Goal: Information Seeking & Learning: Learn about a topic

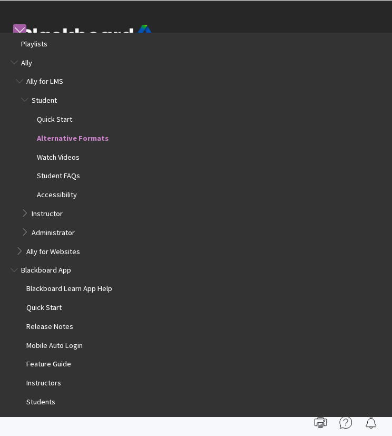
scroll to position [82, 0]
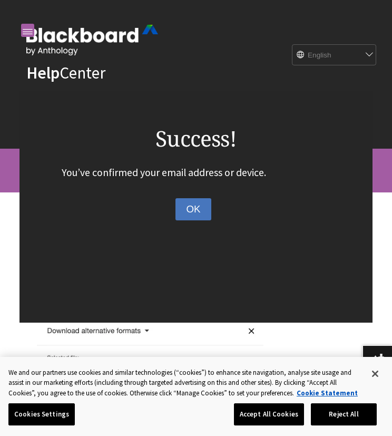
click at [207, 213] on button "OK" at bounding box center [192, 209] width 35 height 22
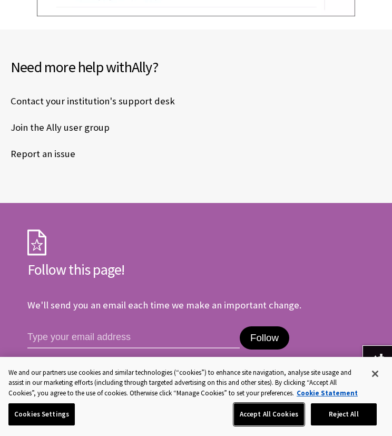
click at [278, 420] on button "Accept All Cookies" at bounding box center [269, 414] width 70 height 22
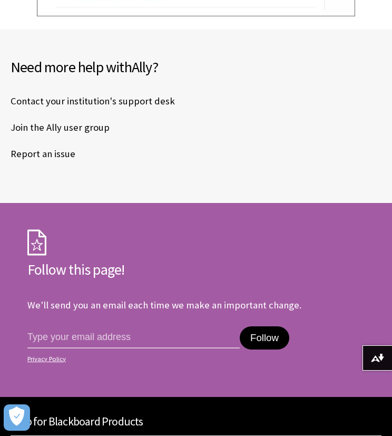
click at [293, 435] on select "Choose your product... Ally Blackboard App Blackboard Data Collaborate Communit…" at bounding box center [196, 443] width 370 height 12
select select "/Ally"
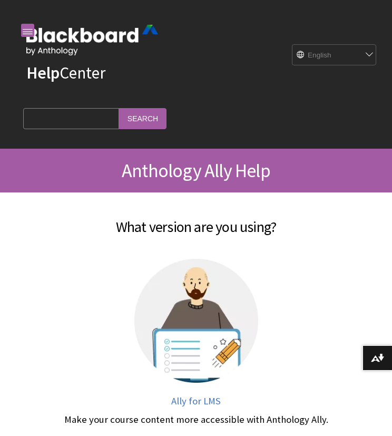
scroll to position [6, 0]
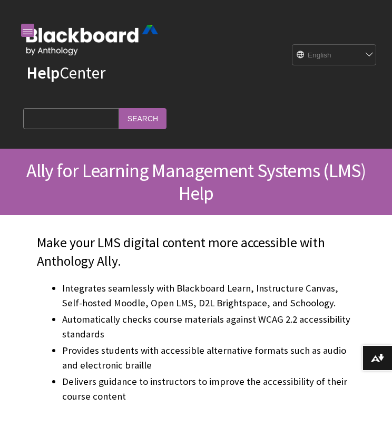
scroll to position [25, 0]
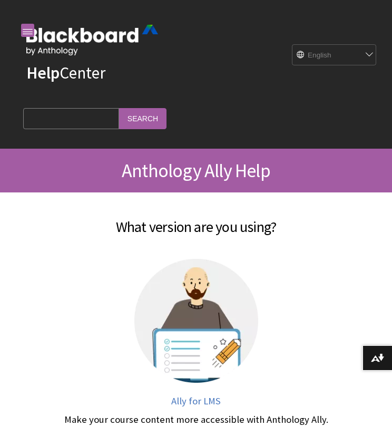
scroll to position [6, 0]
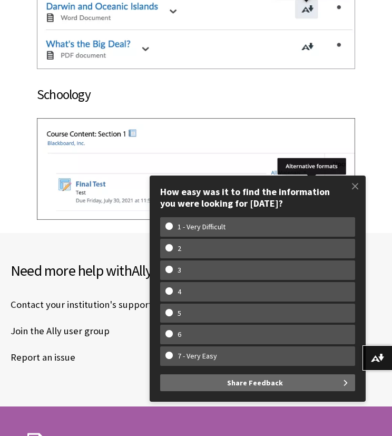
scroll to position [13343, 0]
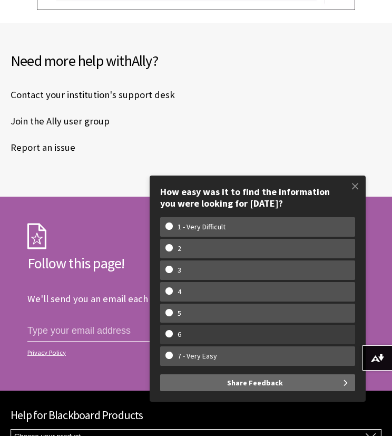
click at [272, 334] on w-span "6" at bounding box center [257, 334] width 184 height 9
click at [172, 334] on input "6" at bounding box center [168, 333] width 7 height 7
radio input "true"
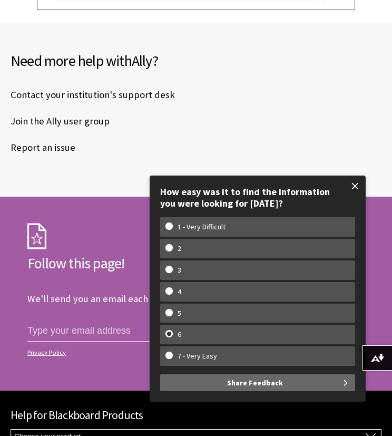
click at [352, 183] on span at bounding box center [355, 186] width 22 height 22
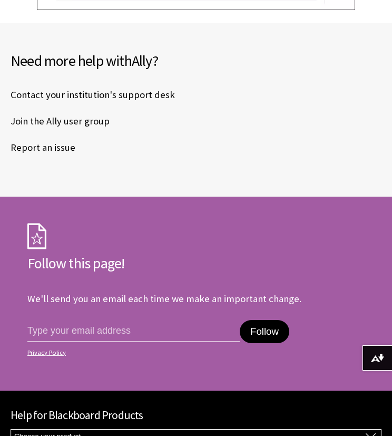
click at [36, 430] on select "Choose your product... Ally Blackboard App Blackboard Data Collaborate Communit…" at bounding box center [196, 436] width 370 height 12
select select "/Ally"
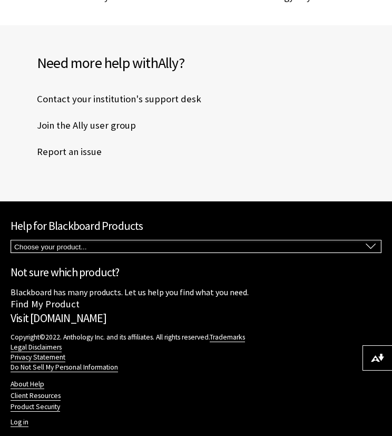
scroll to position [793, 0]
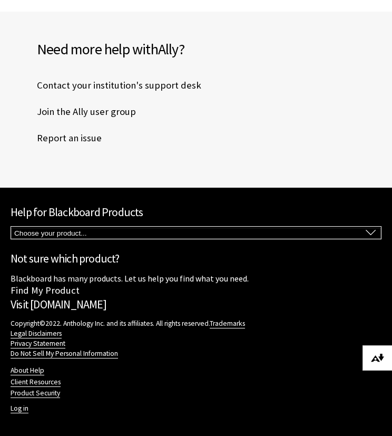
click at [386, 365] on button "Download alternative formats ..." at bounding box center [376, 357] width 29 height 25
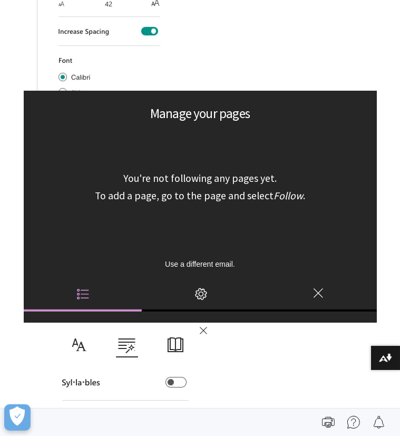
scroll to position [82, 0]
click at [197, 293] on icon "Settings" at bounding box center [201, 294] width 12 height 12
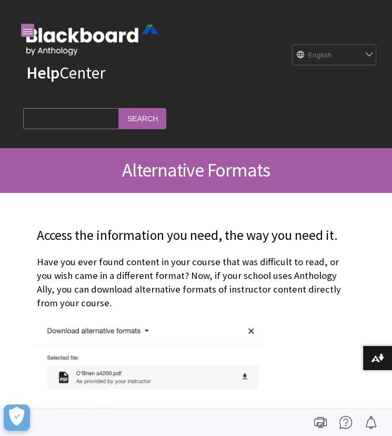
click at [27, 27] on link at bounding box center [27, 30] width 13 height 13
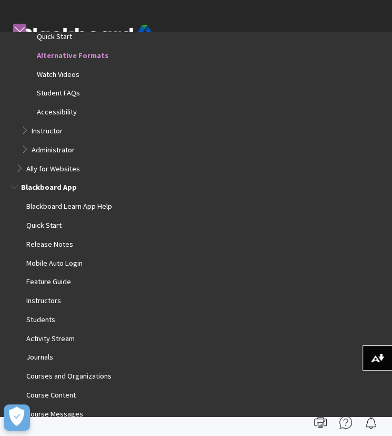
click at [46, 322] on span "Students" at bounding box center [40, 318] width 29 height 12
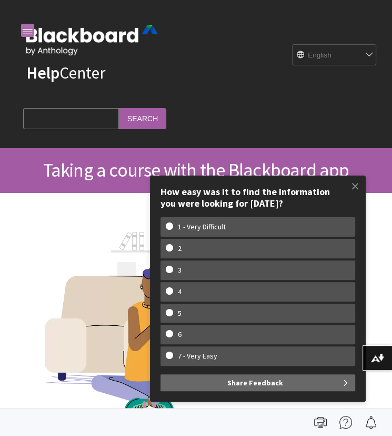
click at [31, 28] on link at bounding box center [27, 30] width 13 height 13
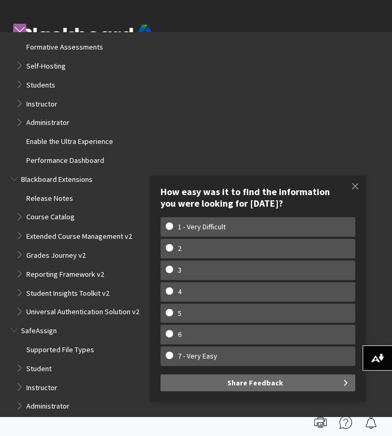
scroll to position [627, 0]
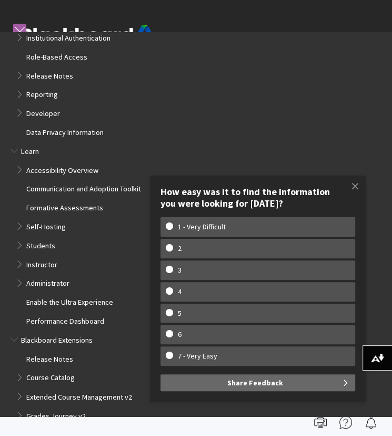
click at [42, 248] on span "Students" at bounding box center [40, 244] width 29 height 12
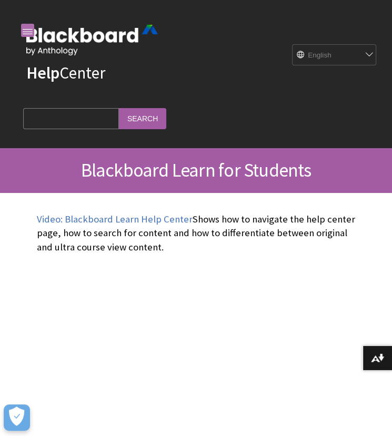
click at [27, 26] on link at bounding box center [27, 30] width 13 height 13
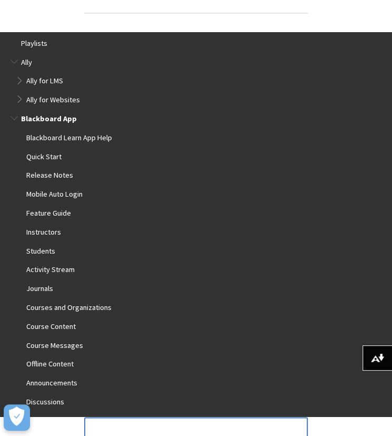
click at [35, 287] on span "Journals" at bounding box center [39, 287] width 27 height 12
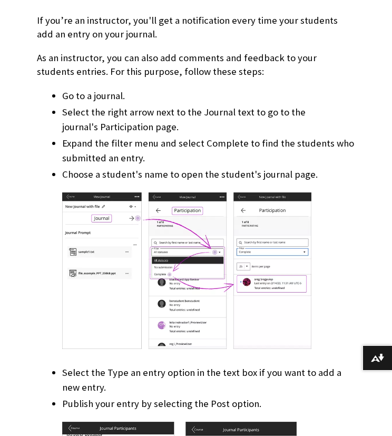
scroll to position [2662, 0]
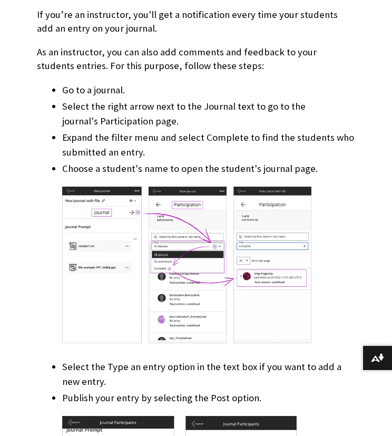
click at [335, 204] on div at bounding box center [208, 267] width 293 height 182
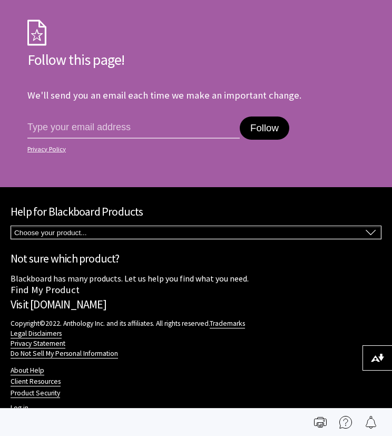
scroll to position [0, 0]
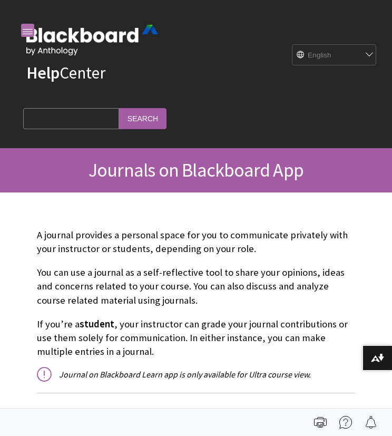
click at [29, 33] on link at bounding box center [27, 30] width 13 height 13
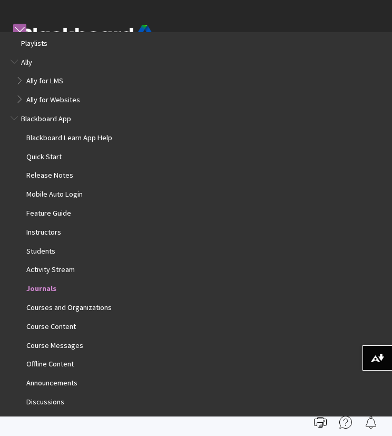
click at [32, 250] on span "Students" at bounding box center [40, 249] width 29 height 12
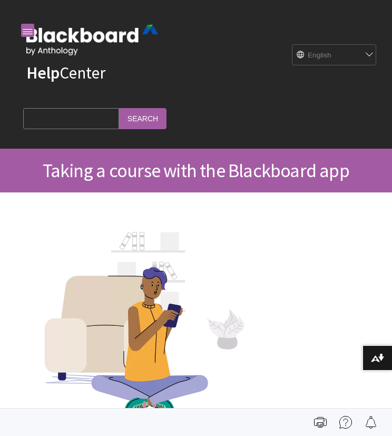
scroll to position [195, 0]
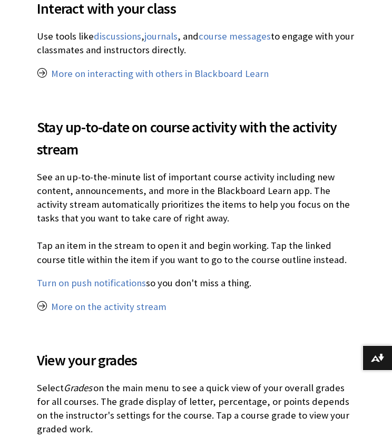
scroll to position [881, 0]
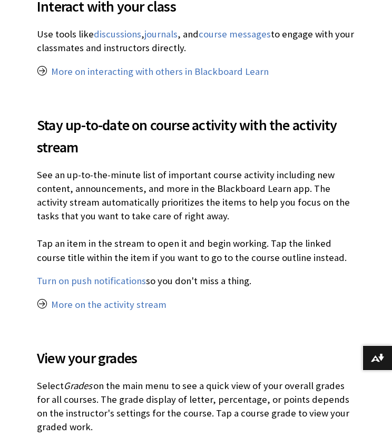
click at [42, 423] on p "Select Grades on the main menu to see a quick view of your overall grades for a…" at bounding box center [196, 406] width 318 height 55
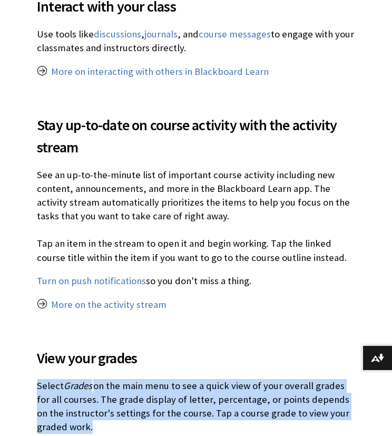
click at [42, 423] on p "Select Grades on the main menu to see a quick view of your overall grades for a…" at bounding box center [196, 406] width 318 height 55
drag, startPoint x: 42, startPoint y: 423, endPoint x: 83, endPoint y: 432, distance: 41.9
click at [83, 432] on p "Select Grades on the main menu to see a quick view of your overall grades for a…" at bounding box center [196, 406] width 318 height 55
click at [85, 426] on p "Select Grades on the main menu to see a quick view of your overall grades for a…" at bounding box center [196, 406] width 318 height 55
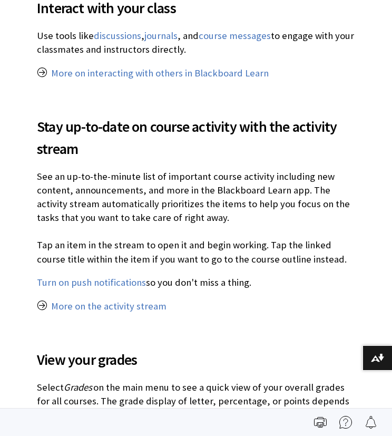
scroll to position [882, 0]
